Goal: Use online tool/utility: Utilize a website feature to perform a specific function

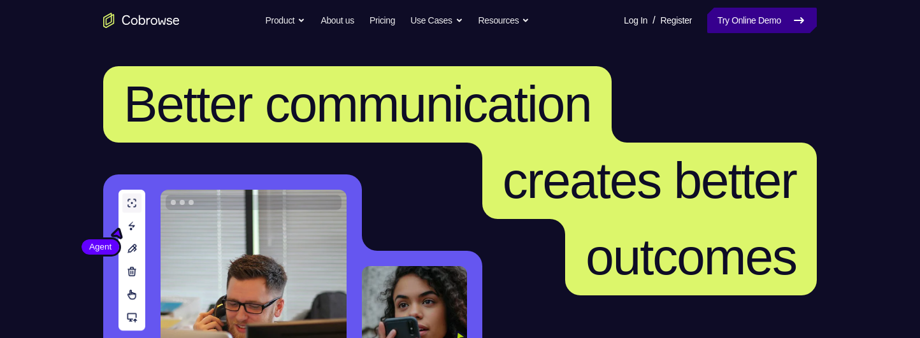
click at [741, 18] on link "Try Online Demo" at bounding box center [762, 20] width 110 height 25
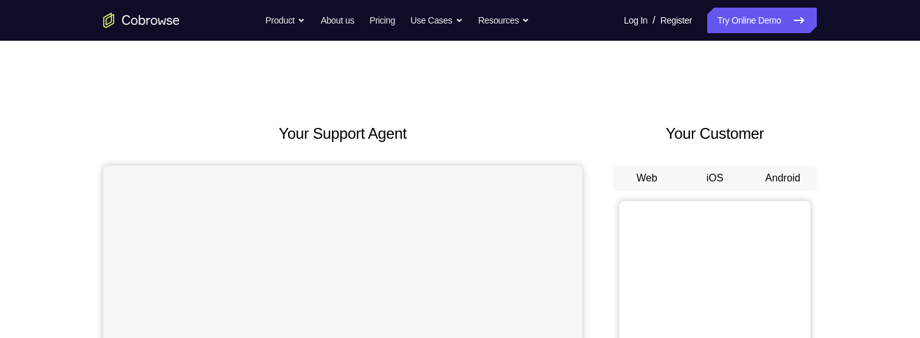
click at [775, 171] on button "Android" at bounding box center [782, 178] width 68 height 25
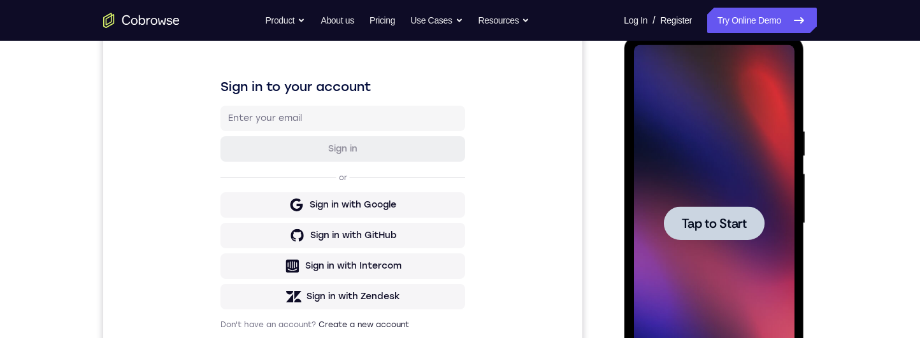
click at [741, 222] on span "Tap to Start" at bounding box center [713, 223] width 65 height 13
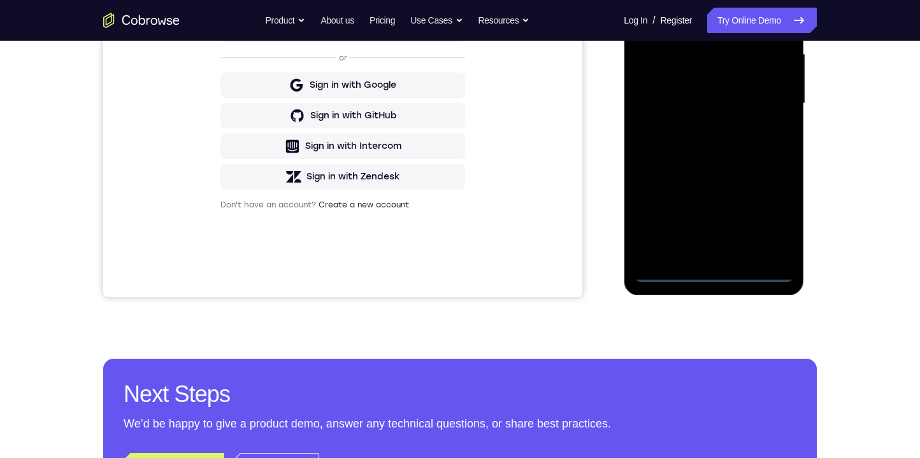
scroll to position [329, 0]
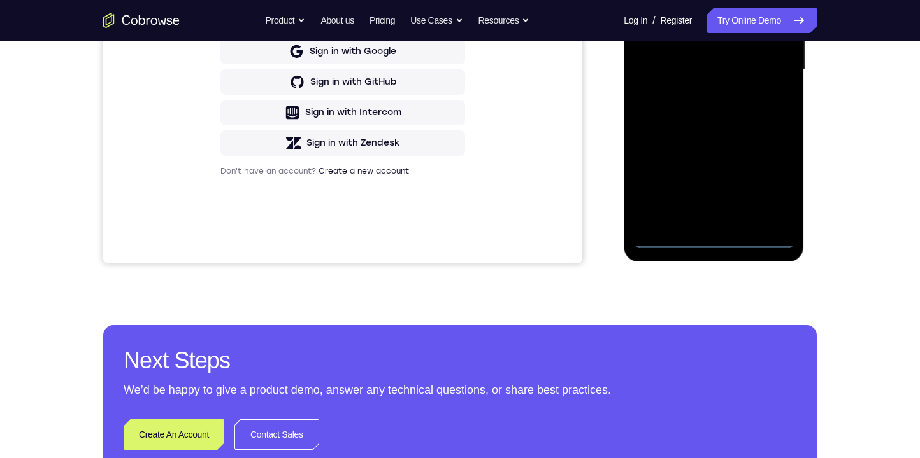
click at [721, 243] on div at bounding box center [713, 70] width 160 height 357
drag, startPoint x: 772, startPoint y: 134, endPoint x: 762, endPoint y: 116, distance: 20.8
click at [762, 116] on div at bounding box center [713, 70] width 160 height 357
click at [654, 33] on div at bounding box center [713, 70] width 160 height 357
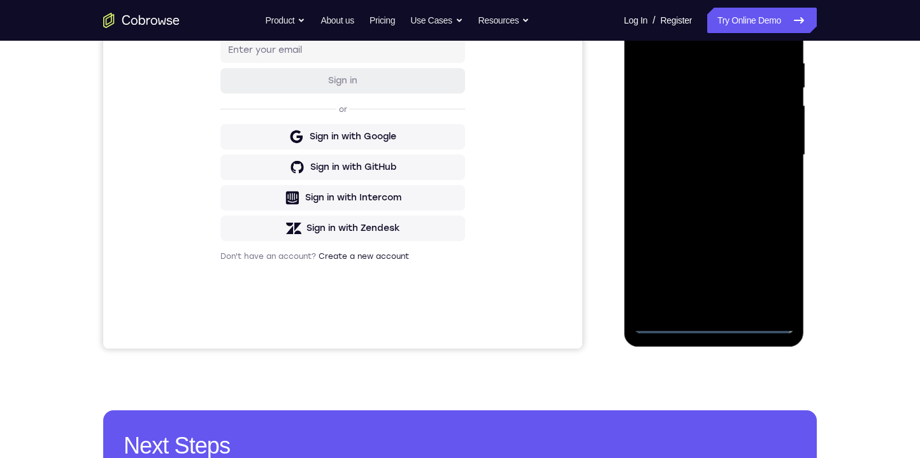
scroll to position [160, 0]
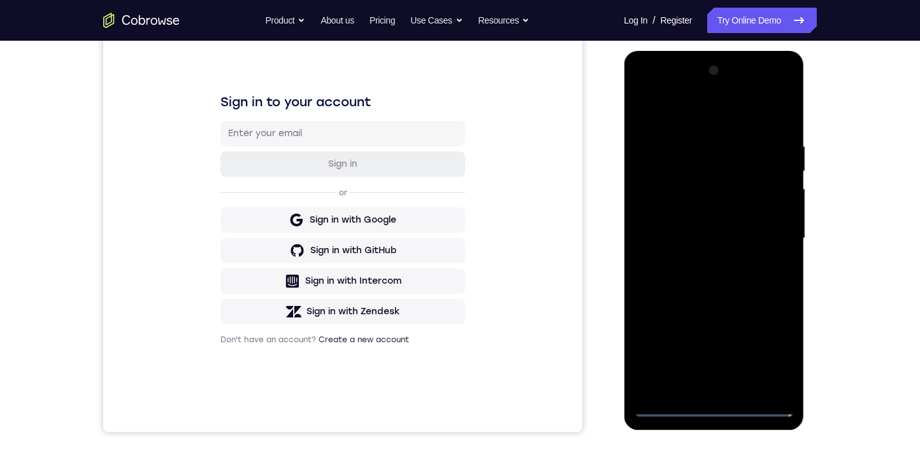
click at [664, 210] on div at bounding box center [713, 238] width 160 height 357
click at [711, 243] on div at bounding box center [713, 238] width 160 height 357
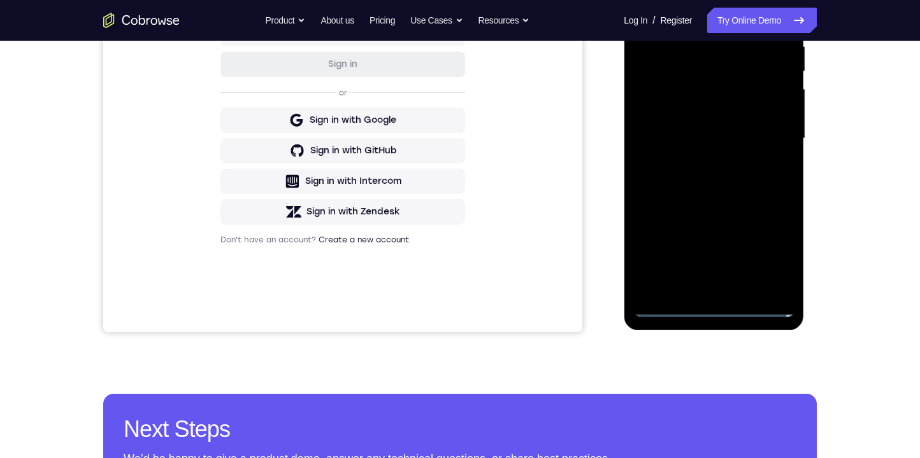
click at [758, 292] on div at bounding box center [713, 139] width 160 height 357
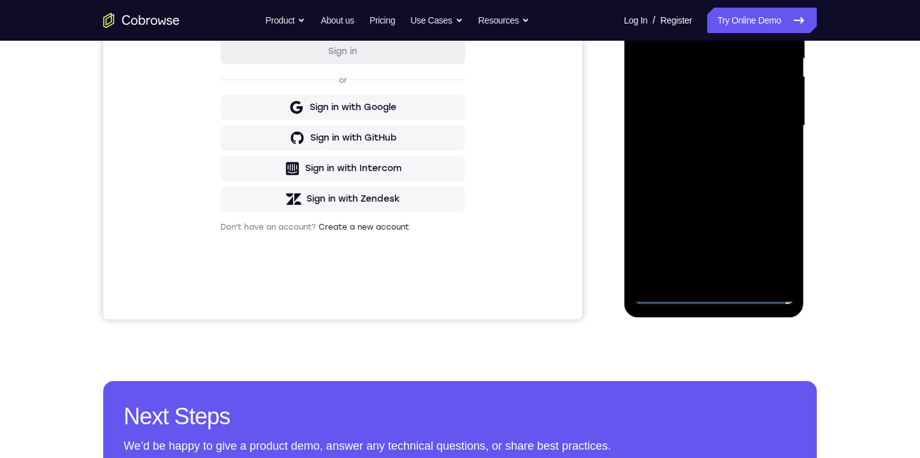
scroll to position [156, 0]
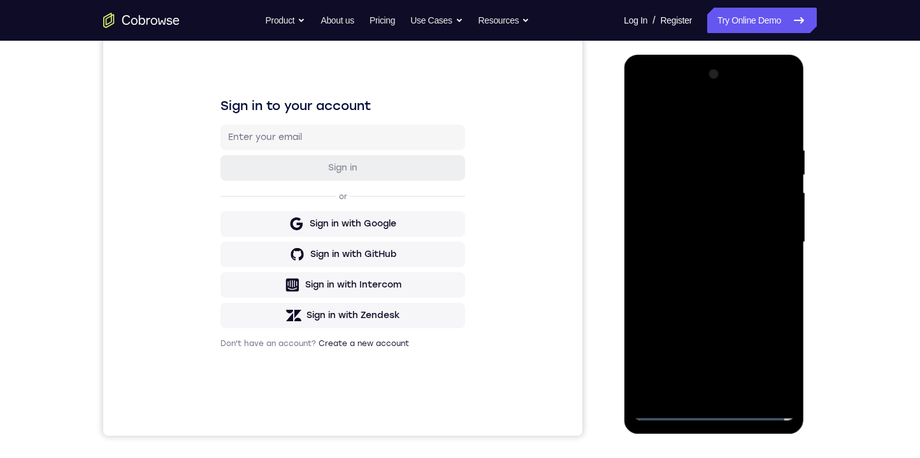
click at [725, 197] on div at bounding box center [713, 242] width 160 height 357
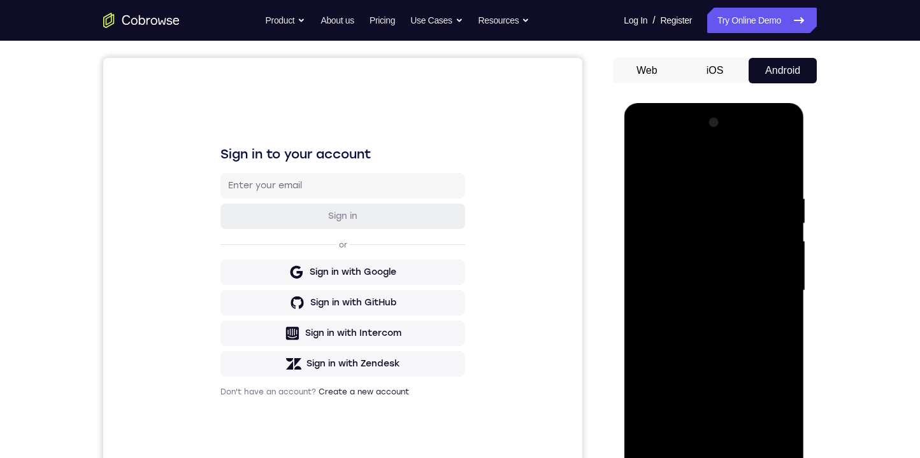
scroll to position [182, 0]
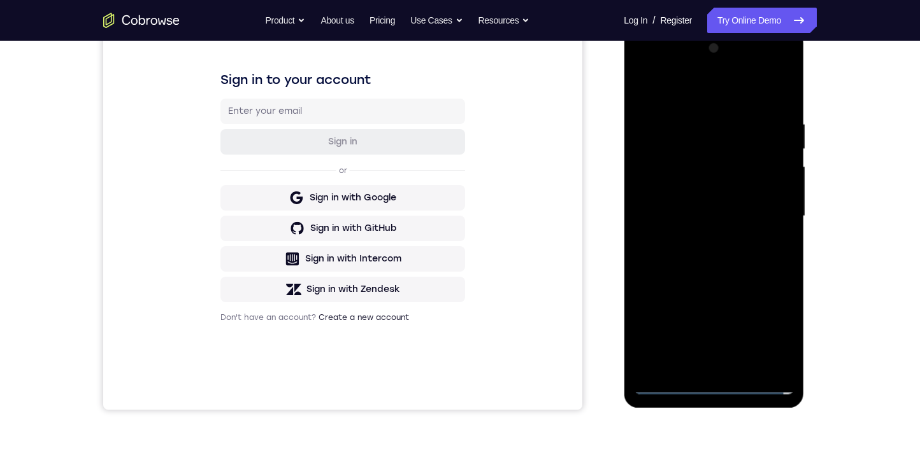
click at [704, 171] on div at bounding box center [713, 216] width 160 height 357
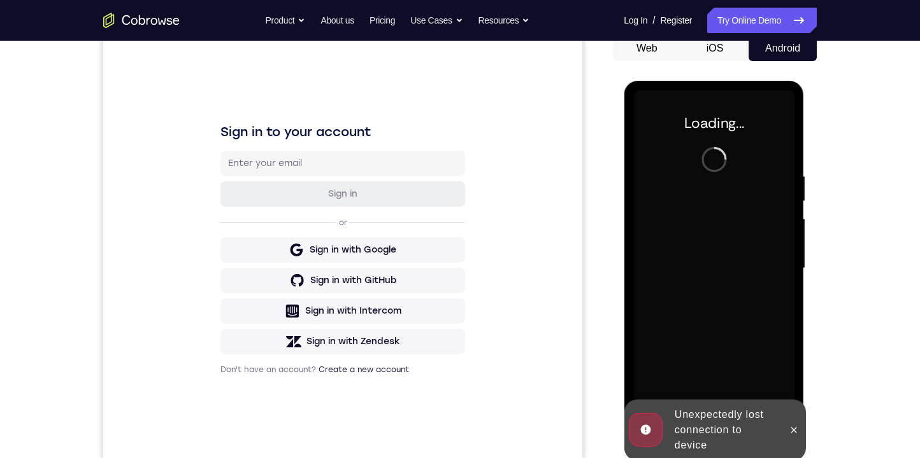
scroll to position [169, 0]
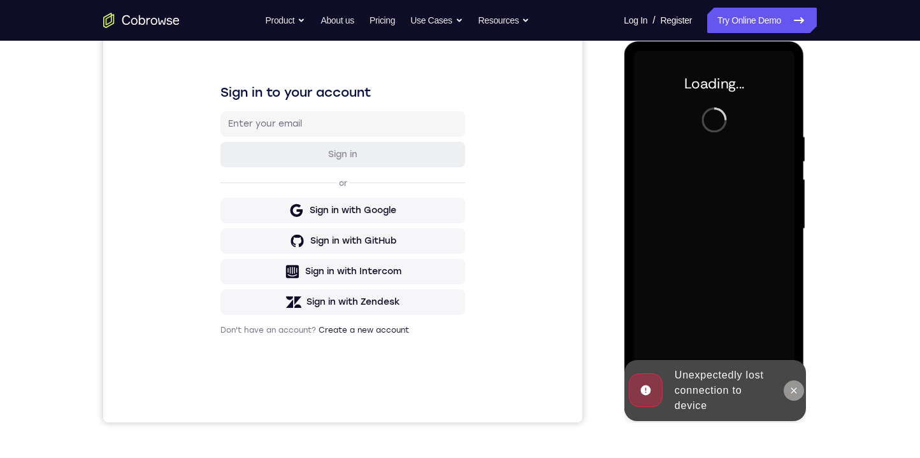
click at [790, 338] on icon at bounding box center [793, 391] width 10 height 10
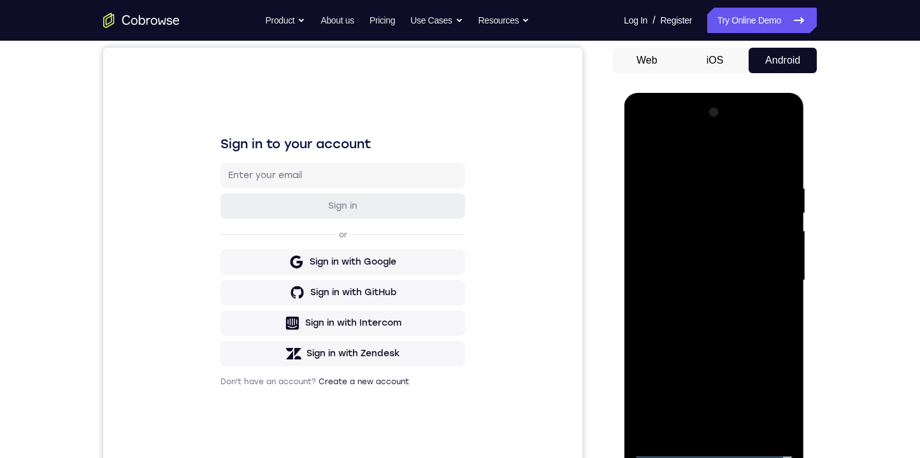
scroll to position [329, 0]
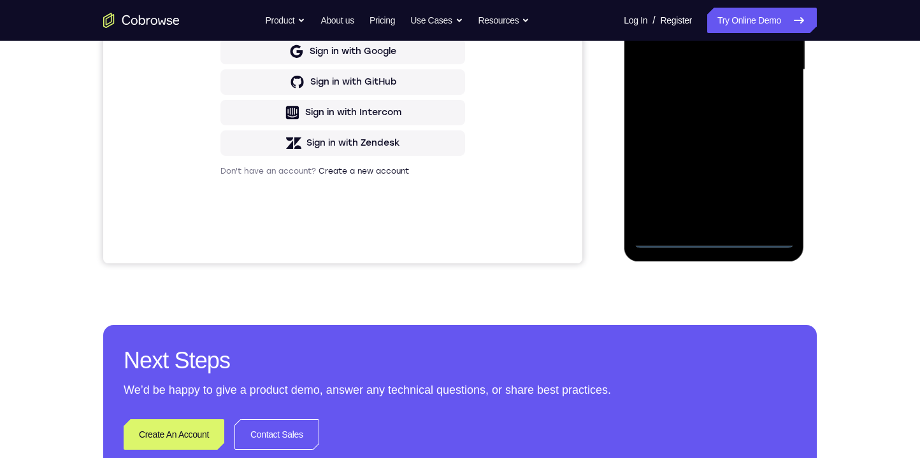
click at [719, 236] on div at bounding box center [713, 70] width 160 height 357
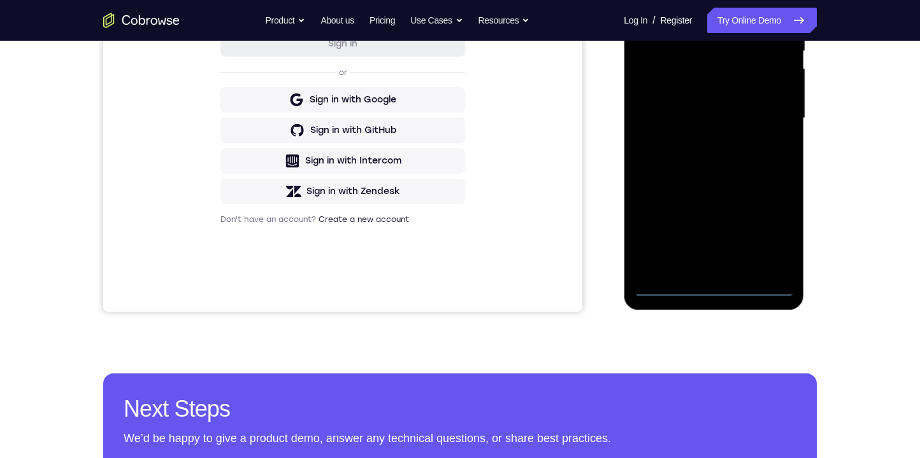
click at [665, 98] on div at bounding box center [713, 118] width 160 height 357
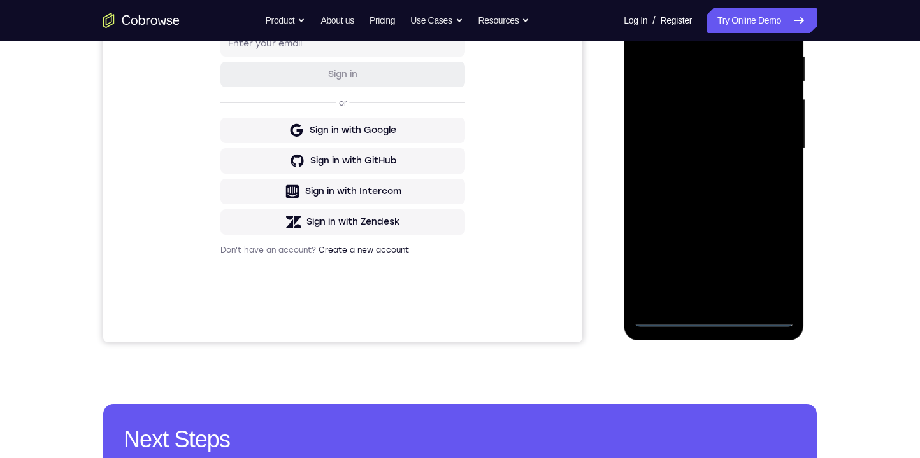
click at [739, 157] on div at bounding box center [713, 149] width 160 height 357
click at [733, 294] on div at bounding box center [713, 149] width 160 height 357
click at [744, 96] on div at bounding box center [713, 149] width 160 height 357
click at [727, 60] on div at bounding box center [713, 149] width 160 height 357
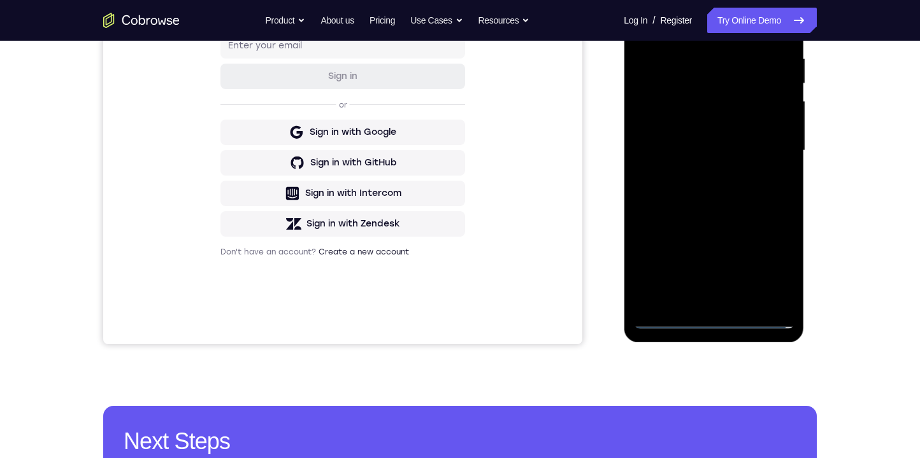
click at [716, 106] on div at bounding box center [713, 151] width 160 height 357
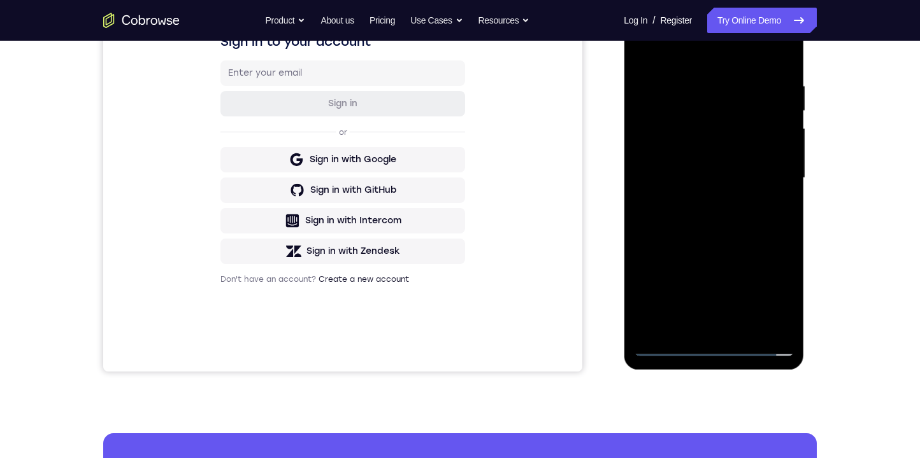
click at [767, 320] on div at bounding box center [713, 178] width 160 height 357
click at [771, 322] on div at bounding box center [713, 178] width 160 height 357
click at [750, 320] on div at bounding box center [713, 178] width 160 height 357
click at [776, 167] on div at bounding box center [713, 178] width 160 height 357
